Goal: Navigation & Orientation: Find specific page/section

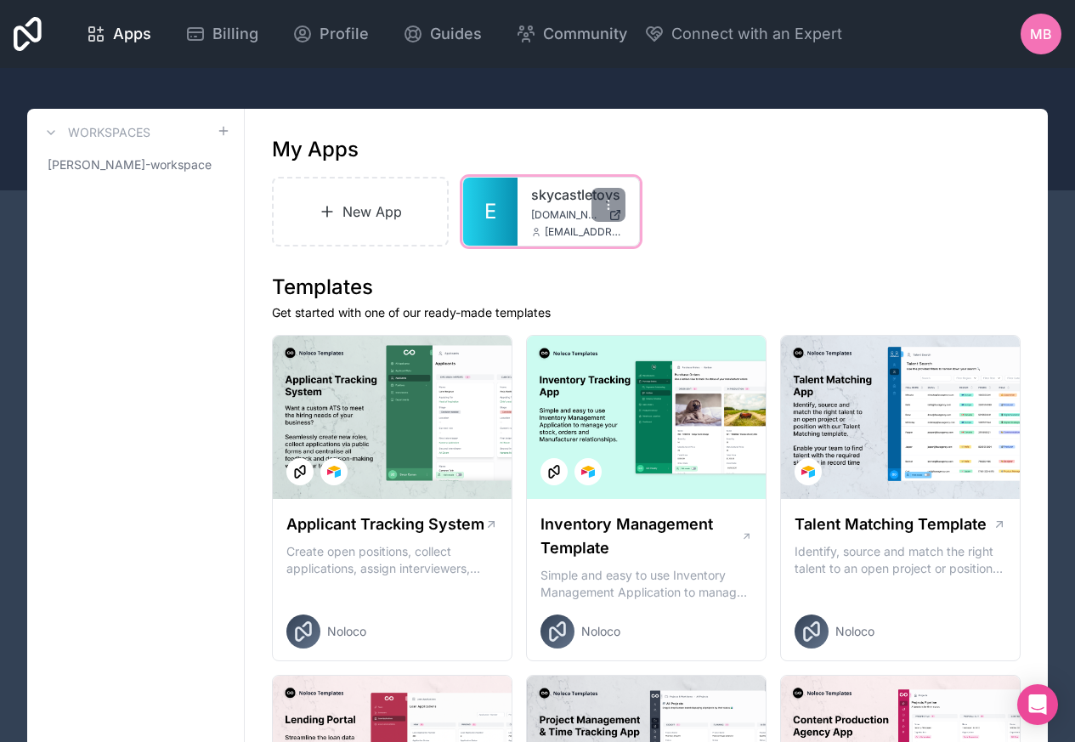
click at [493, 213] on span "E" at bounding box center [491, 211] width 12 height 27
click at [534, 196] on link "skycastletoys" at bounding box center [578, 194] width 94 height 20
click at [610, 215] on div at bounding box center [609, 205] width 34 height 34
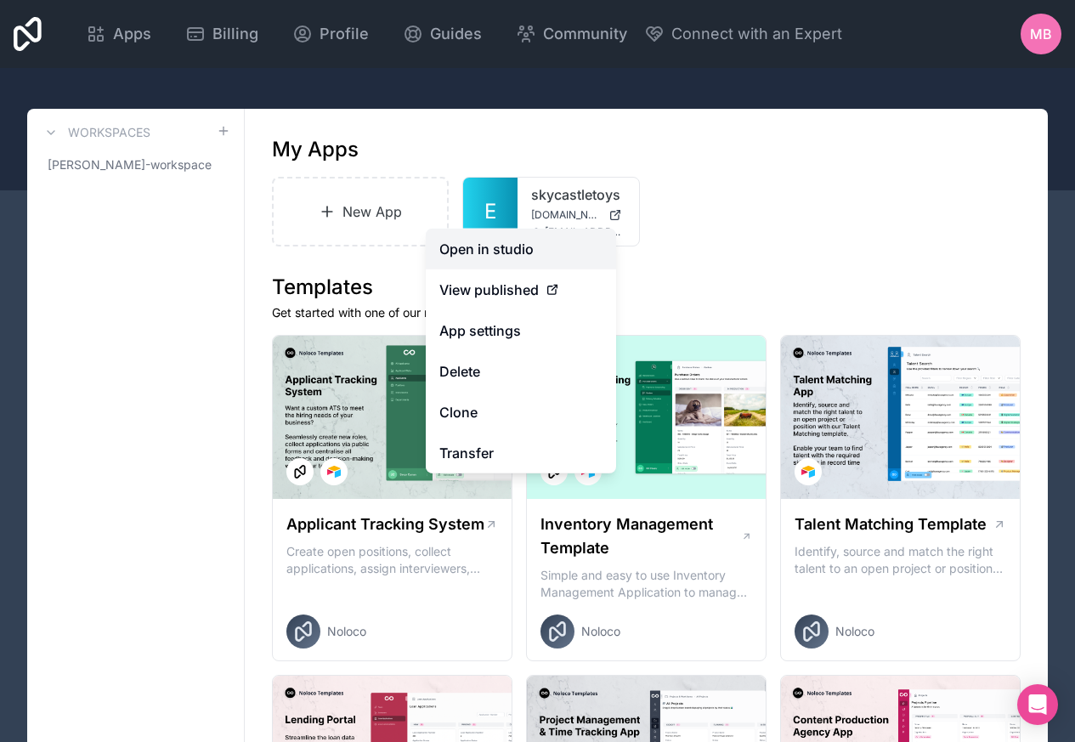
click at [481, 249] on link "Open in studio" at bounding box center [521, 249] width 190 height 41
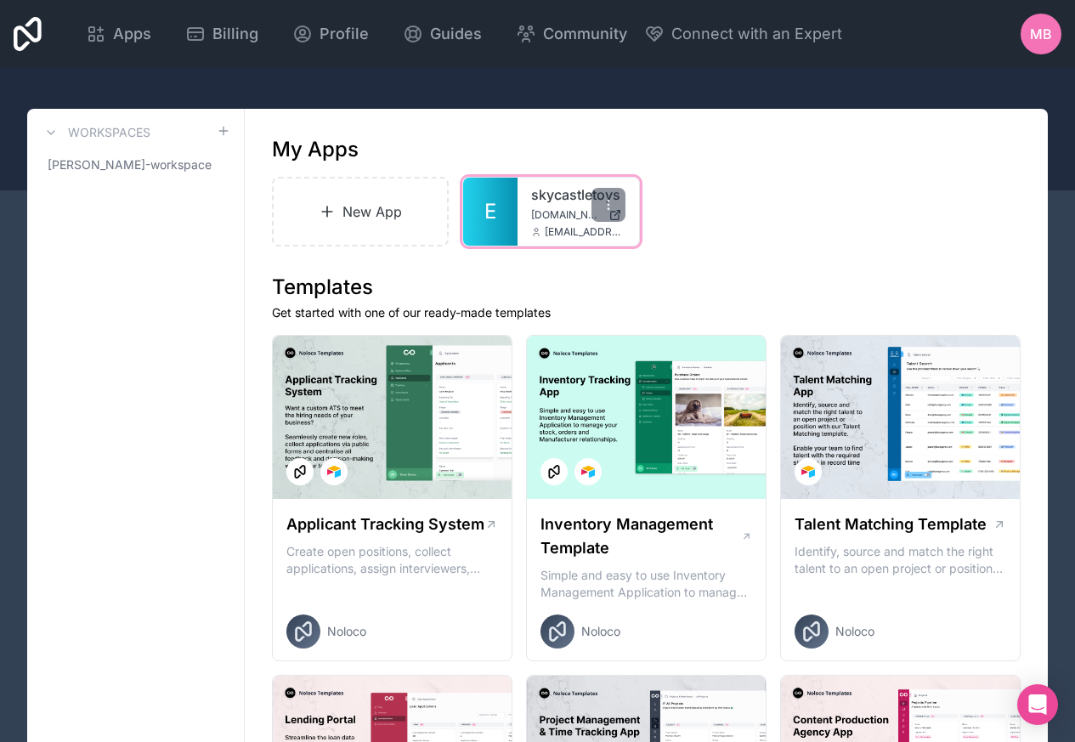
click at [610, 215] on div at bounding box center [609, 205] width 34 height 34
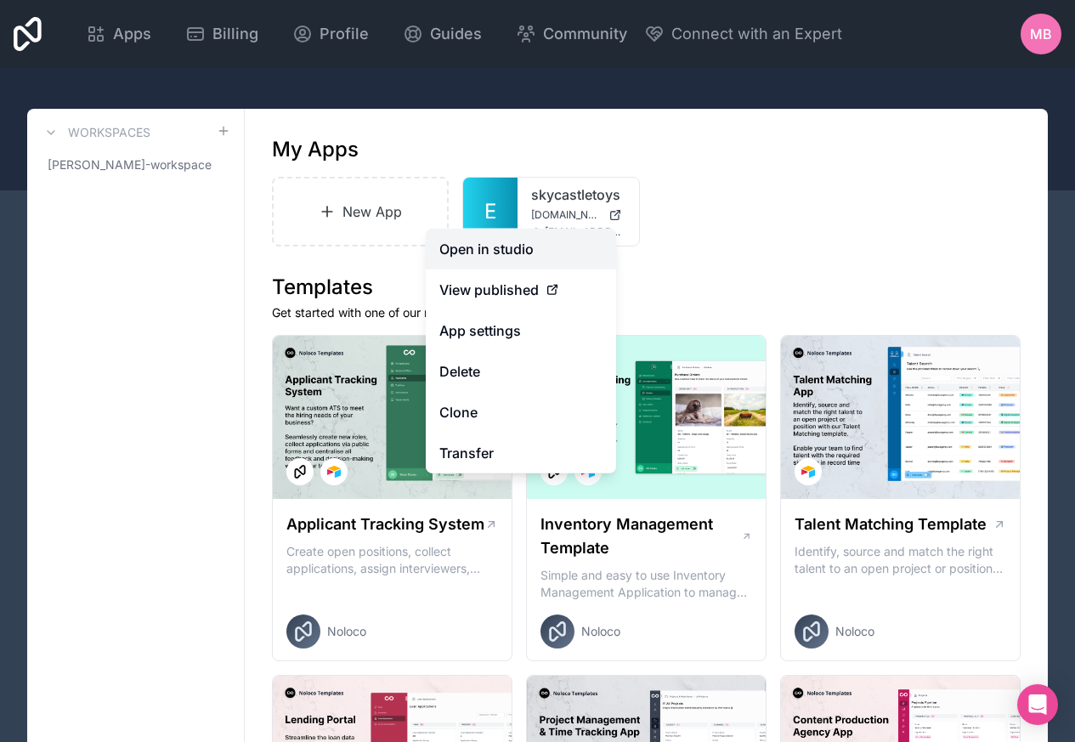
click at [477, 250] on link "Open in studio" at bounding box center [521, 249] width 190 height 41
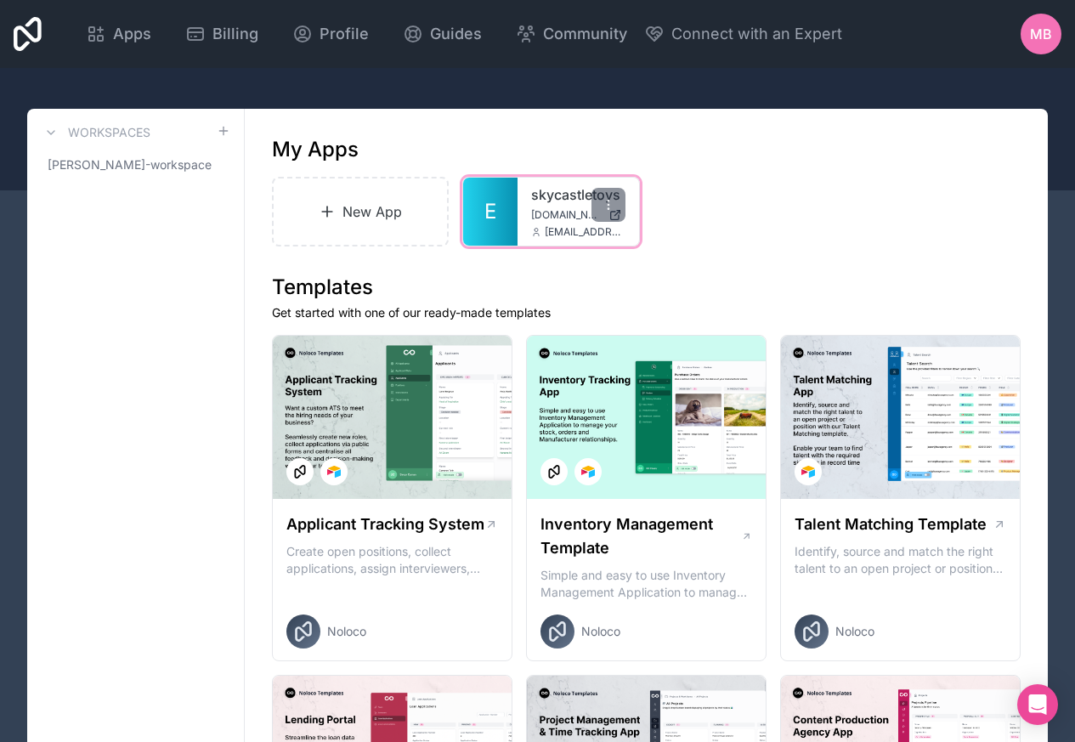
click at [609, 215] on div at bounding box center [609, 205] width 34 height 34
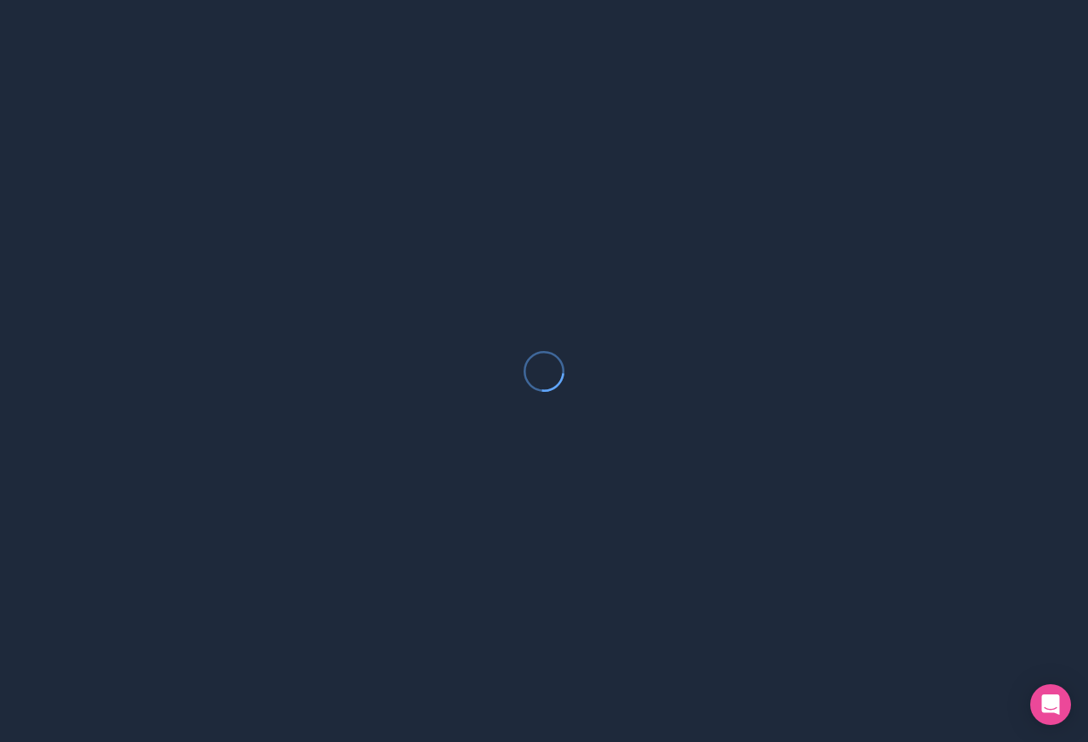
click at [116, 133] on div at bounding box center [544, 371] width 1088 height 742
